Goal: Task Accomplishment & Management: Manage account settings

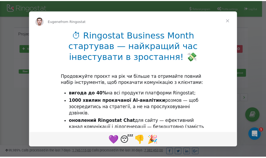
scroll to position [79, 0]
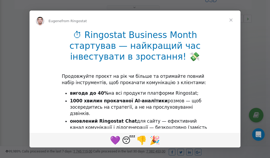
click at [232, 19] on span "Close" at bounding box center [230, 20] width 19 height 19
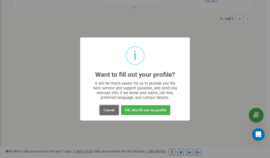
click at [111, 110] on button "Cancel" at bounding box center [109, 110] width 19 height 10
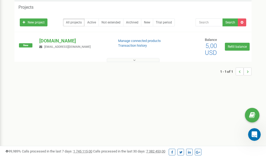
scroll to position [0, 0]
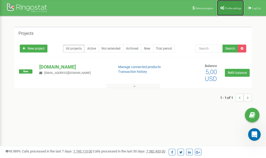
click at [228, 8] on span "Profile settings" at bounding box center [233, 8] width 16 height 3
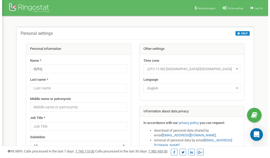
scroll to position [26, 0]
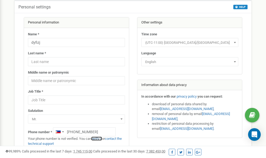
click at [99, 137] on link "verify it" at bounding box center [96, 138] width 11 height 4
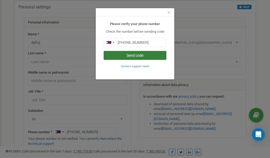
click at [143, 56] on button "Send code" at bounding box center [134, 55] width 63 height 9
